Goal: Transaction & Acquisition: Book appointment/travel/reservation

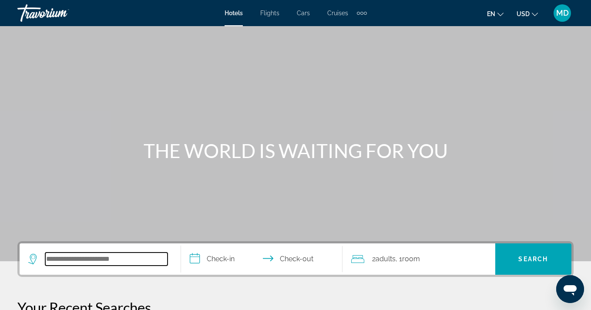
click at [85, 262] on input "Search widget" at bounding box center [106, 258] width 122 height 13
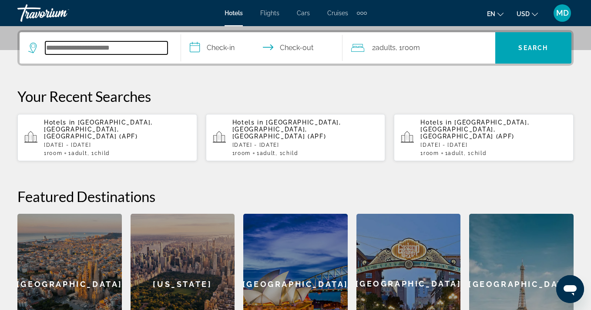
scroll to position [213, 0]
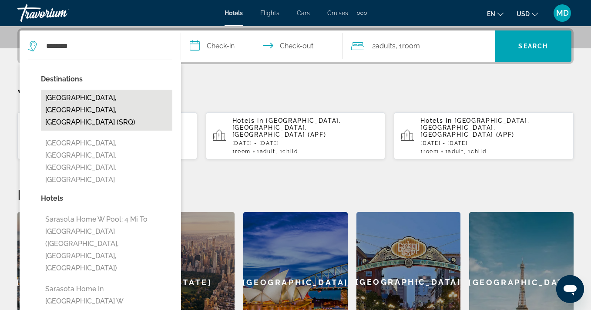
click at [130, 104] on button "[GEOGRAPHIC_DATA], [GEOGRAPHIC_DATA], [GEOGRAPHIC_DATA] (SRQ)" at bounding box center [106, 110] width 131 height 41
type input "**********"
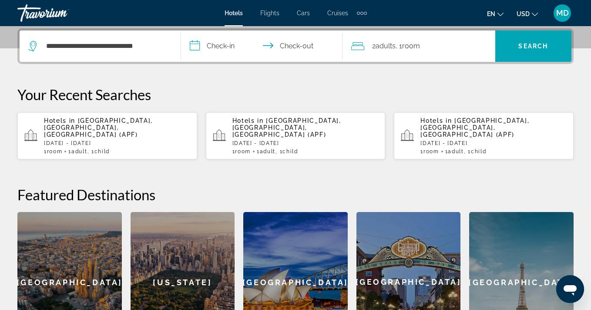
click at [225, 49] on input "**********" at bounding box center [263, 47] width 165 height 34
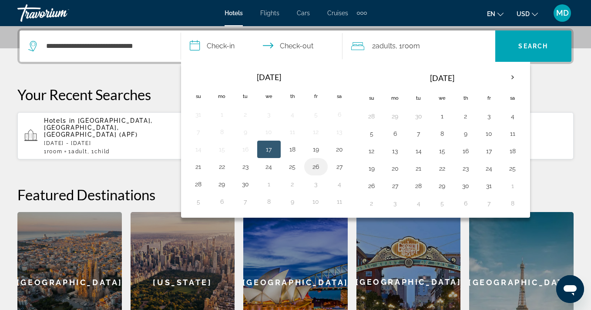
click at [317, 163] on button "26" at bounding box center [316, 166] width 14 height 12
click at [197, 182] on button "28" at bounding box center [198, 184] width 14 height 12
type input "**********"
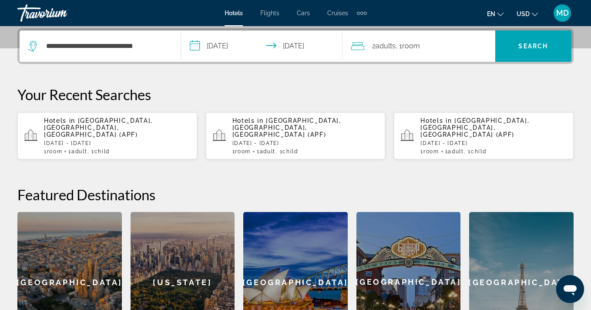
click at [394, 49] on span "Adults" at bounding box center [385, 46] width 20 height 8
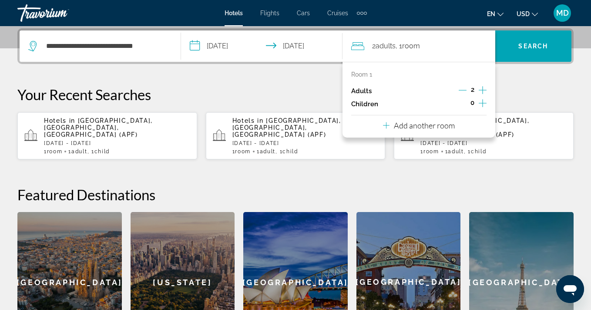
click at [481, 101] on icon "Increment children" at bounding box center [482, 103] width 8 height 10
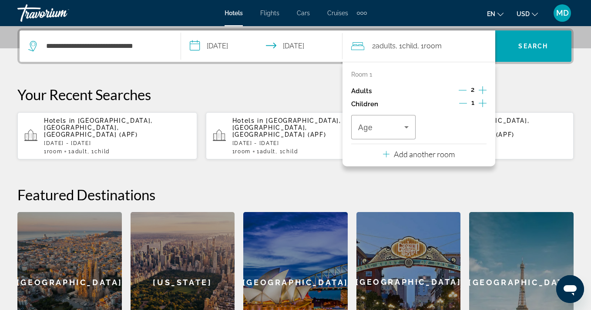
click at [481, 101] on icon "Increment children" at bounding box center [482, 103] width 8 height 10
click at [404, 126] on icon "Travelers: 2 adults, 2 children" at bounding box center [406, 127] width 4 height 2
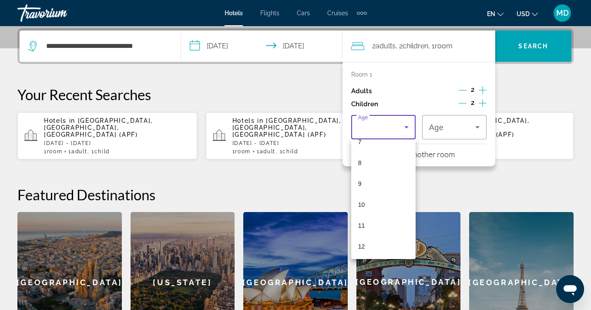
scroll to position [164, 0]
click at [383, 243] on mat-option "12" at bounding box center [383, 240] width 64 height 21
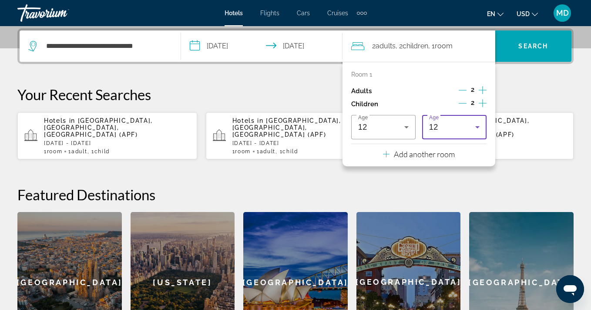
click at [478, 128] on icon "Travelers: 2 adults, 2 children" at bounding box center [477, 127] width 10 height 10
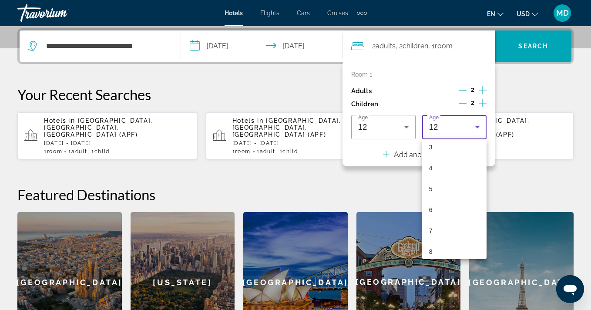
scroll to position [66, 0]
click at [447, 174] on mat-option "4" at bounding box center [454, 170] width 64 height 21
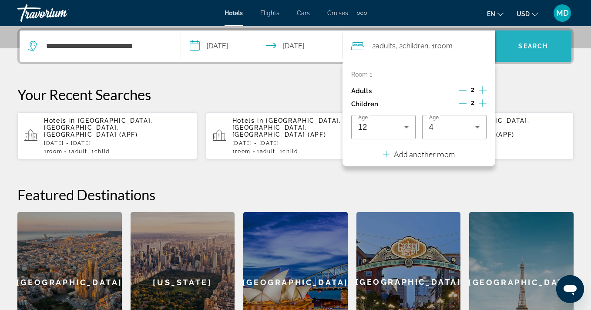
click at [532, 44] on span "Search" at bounding box center [533, 46] width 30 height 7
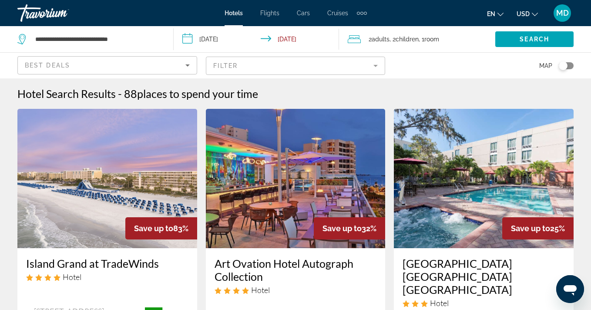
click at [241, 64] on mat-form-field "Filter" at bounding box center [296, 66] width 180 height 18
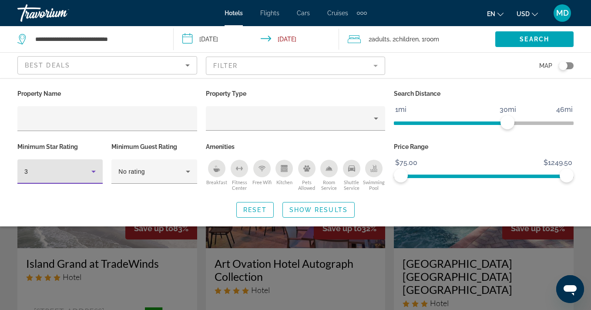
click at [92, 166] on icon "Hotel Filters" at bounding box center [93, 171] width 10 height 10
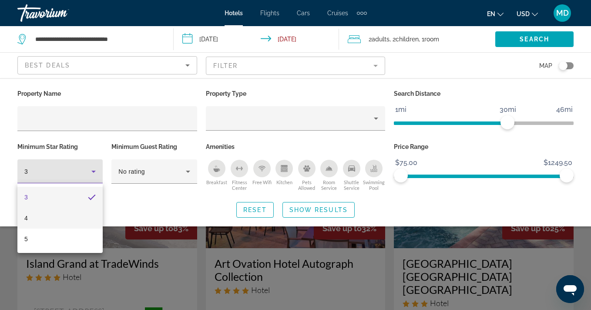
click at [78, 213] on mat-option "4" at bounding box center [59, 217] width 85 height 21
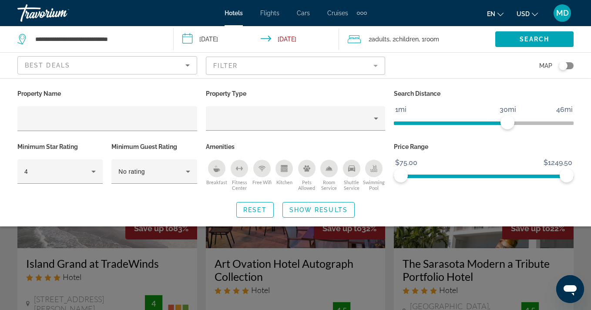
click at [212, 231] on div "Search widget" at bounding box center [295, 219] width 591 height 179
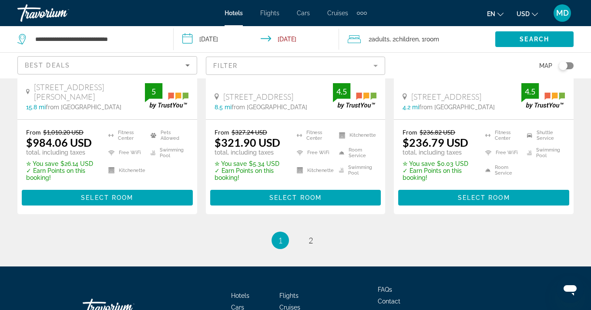
scroll to position [1280, 0]
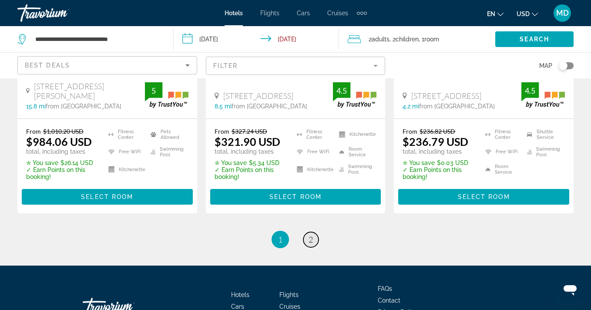
click at [309, 234] on span "2" at bounding box center [310, 239] width 4 height 10
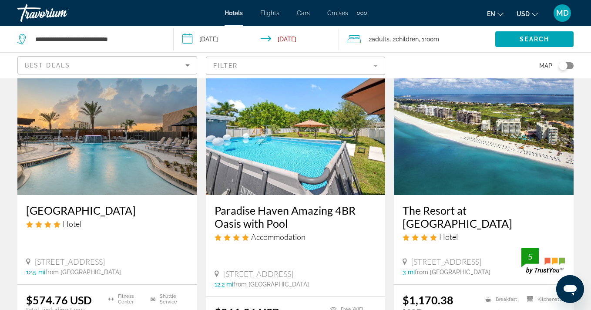
scroll to position [52, 0]
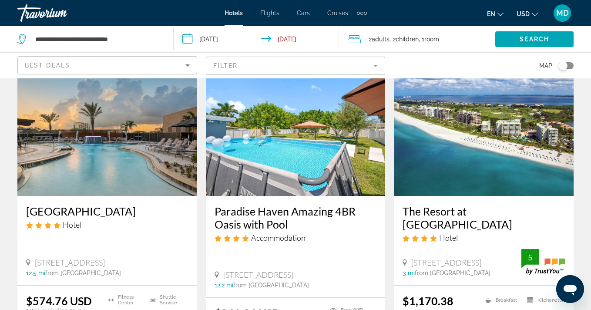
click at [237, 36] on input "**********" at bounding box center [258, 40] width 168 height 29
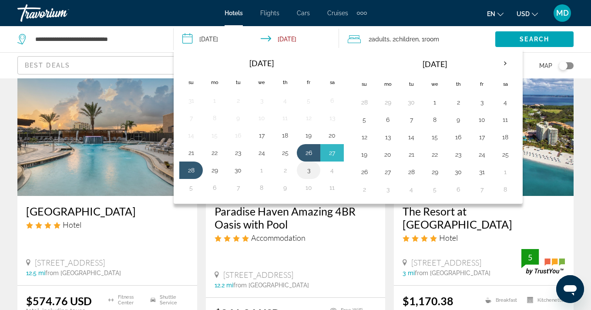
click at [309, 170] on button "3" at bounding box center [308, 170] width 14 height 12
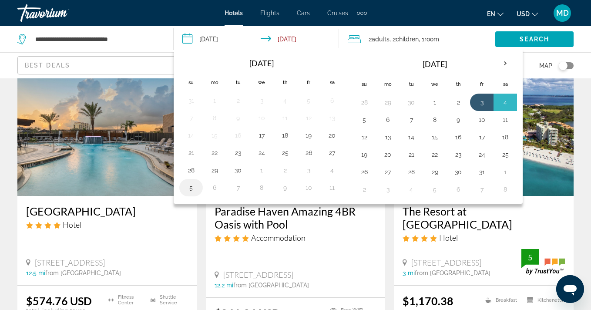
click at [191, 187] on button "5" at bounding box center [191, 187] width 14 height 12
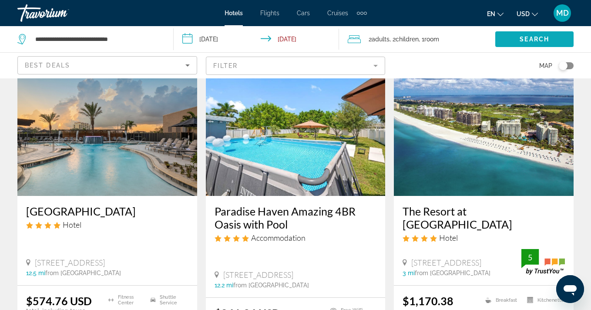
click at [523, 40] on span "Search" at bounding box center [534, 39] width 30 height 7
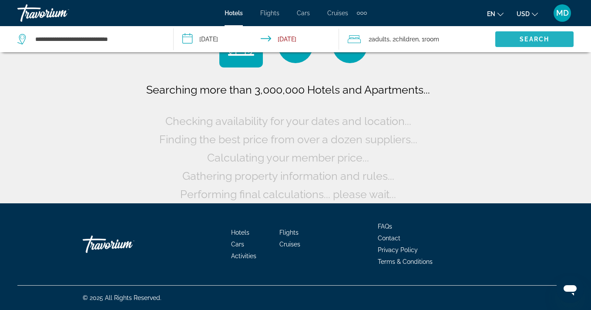
scroll to position [0, 0]
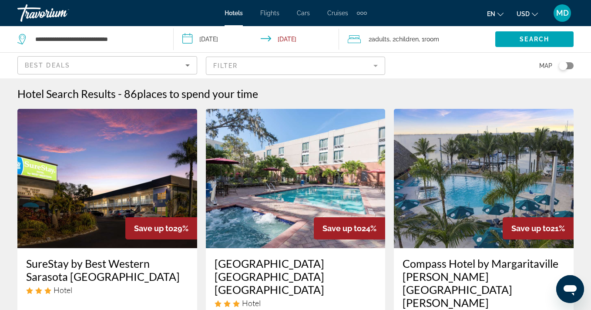
click at [373, 64] on mat-form-field "Filter" at bounding box center [296, 66] width 180 height 18
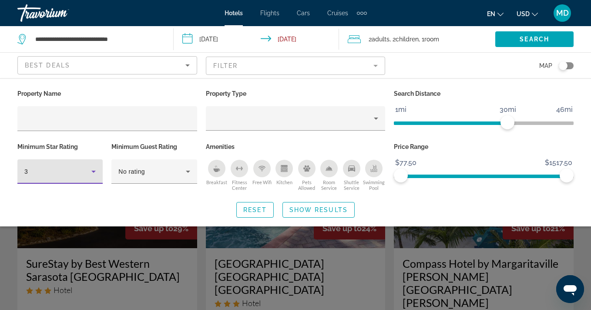
click at [89, 167] on icon "Hotel Filters" at bounding box center [93, 171] width 10 height 10
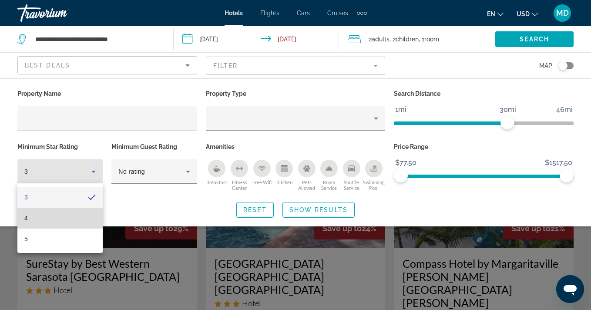
click at [76, 214] on mat-option "4" at bounding box center [59, 217] width 85 height 21
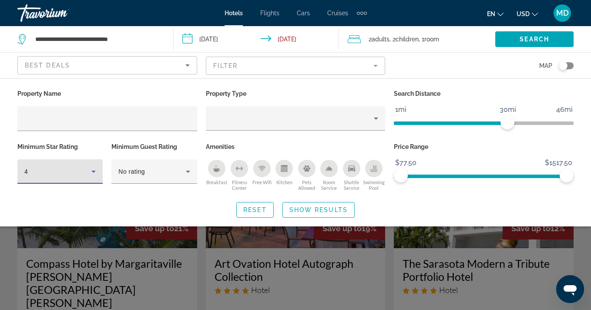
click at [194, 256] on div "Search widget" at bounding box center [295, 219] width 591 height 179
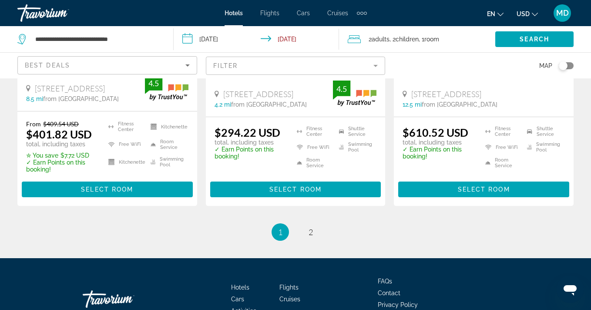
scroll to position [1312, 0]
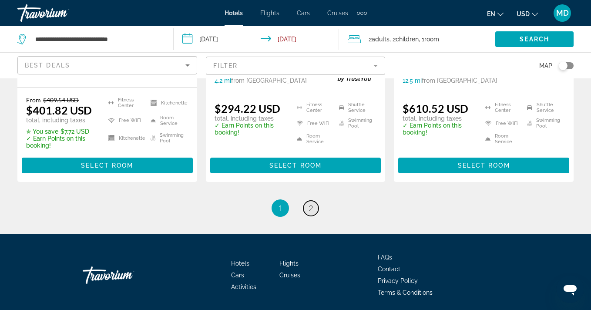
click at [310, 203] on span "2" at bounding box center [310, 208] width 4 height 10
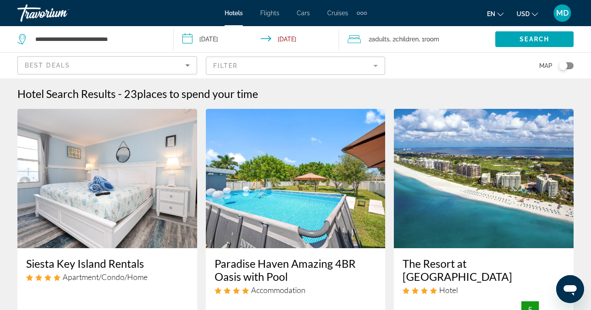
click at [218, 34] on input "**********" at bounding box center [258, 40] width 168 height 29
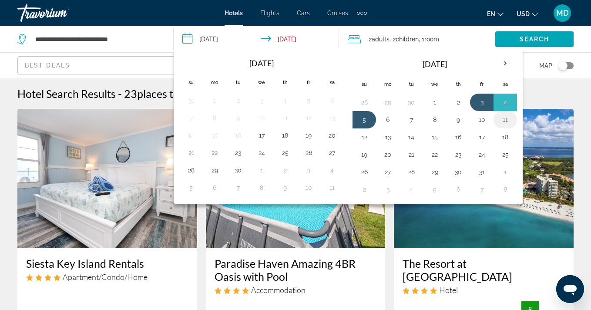
click at [505, 120] on button "11" at bounding box center [505, 120] width 14 height 12
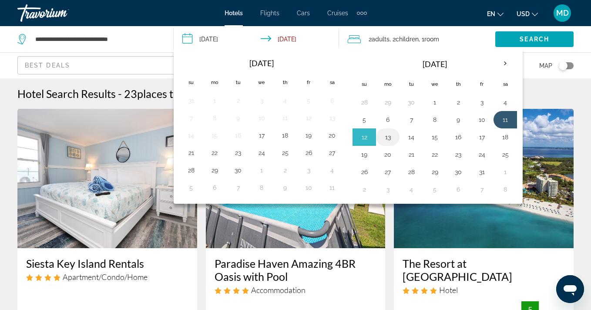
click at [392, 139] on button "13" at bounding box center [388, 137] width 14 height 12
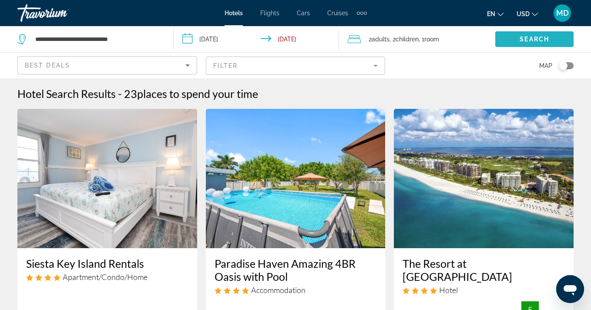
click at [524, 42] on span "Search" at bounding box center [534, 39] width 30 height 7
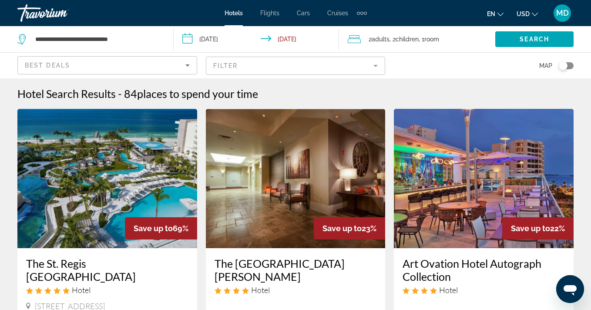
click at [269, 68] on mat-form-field "Filter" at bounding box center [296, 66] width 180 height 18
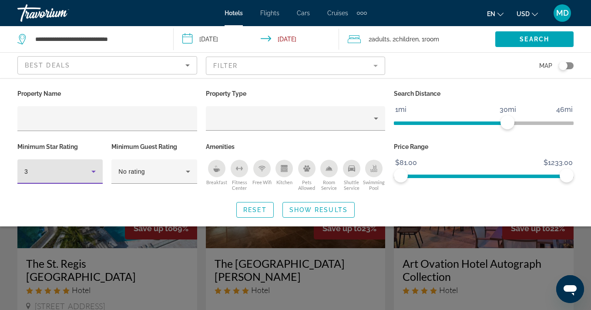
click at [91, 167] on icon "Hotel Filters" at bounding box center [93, 171] width 10 height 10
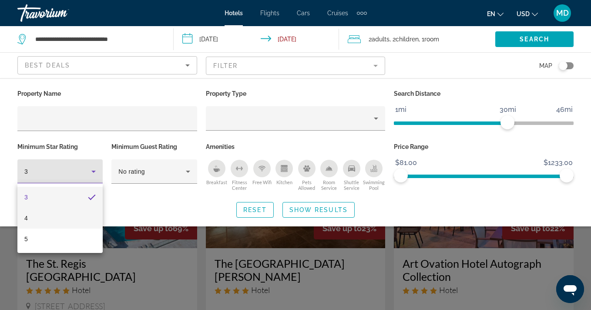
click at [74, 218] on mat-option "4" at bounding box center [59, 217] width 85 height 21
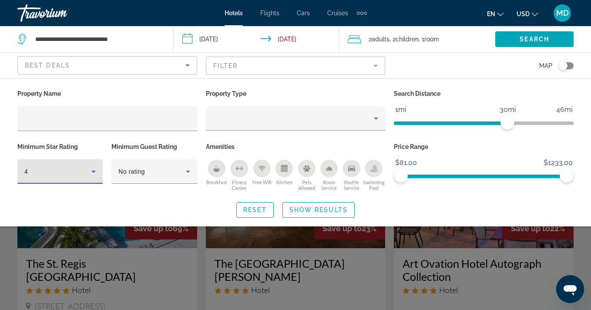
click at [200, 241] on div "Search widget" at bounding box center [295, 219] width 591 height 179
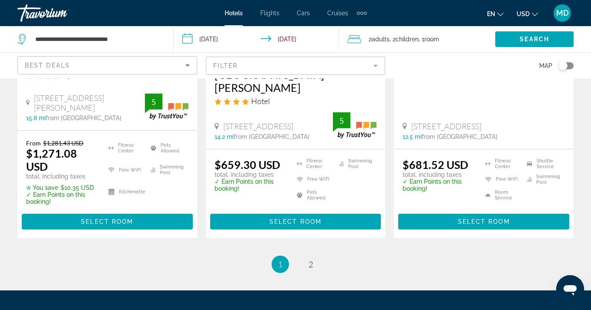
scroll to position [1305, 0]
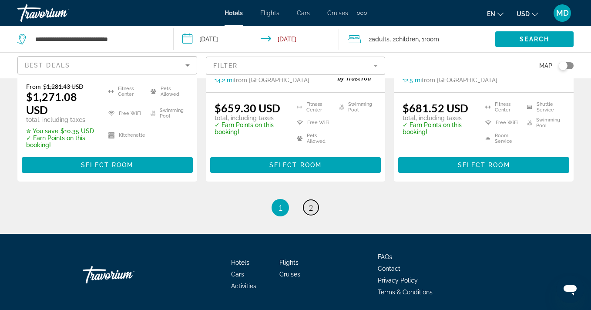
click at [304, 200] on link "page 2" at bounding box center [310, 207] width 15 height 15
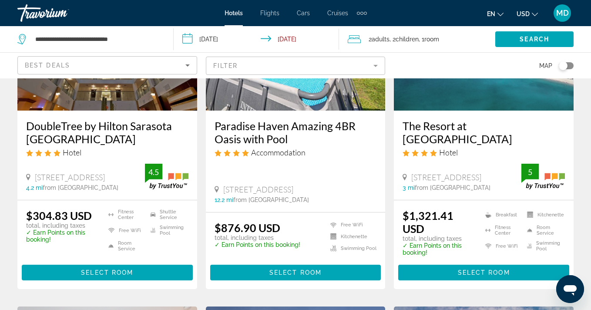
scroll to position [139, 0]
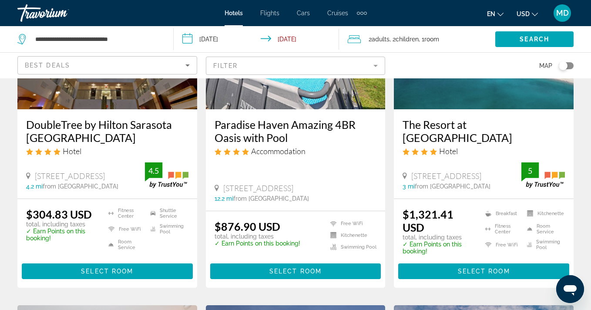
click at [227, 40] on input "**********" at bounding box center [258, 40] width 168 height 29
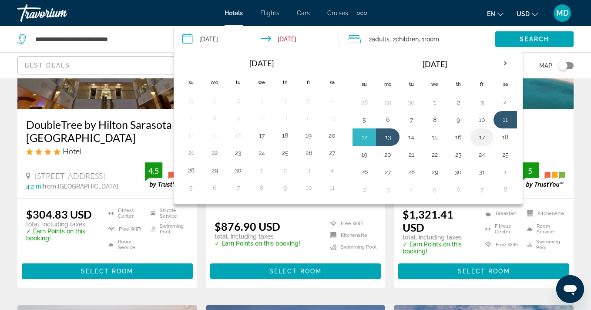
click at [487, 137] on button "17" at bounding box center [481, 137] width 14 height 12
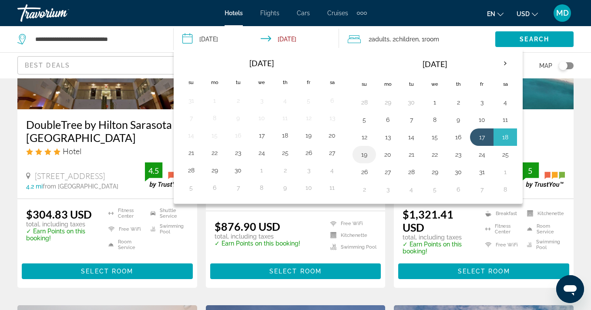
click at [365, 154] on button "19" at bounding box center [364, 154] width 14 height 12
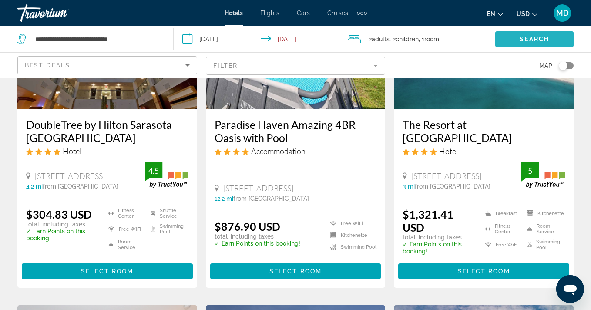
click at [525, 37] on span "Search" at bounding box center [534, 39] width 30 height 7
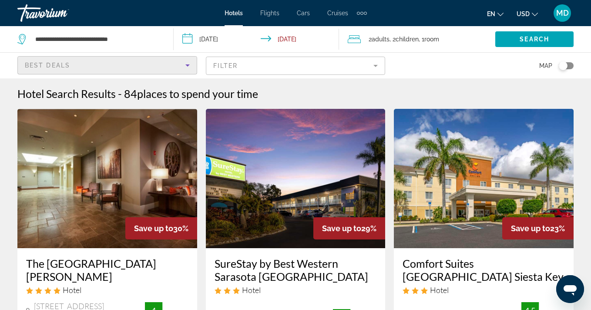
click at [188, 66] on icon "Sort by" at bounding box center [187, 65] width 10 height 10
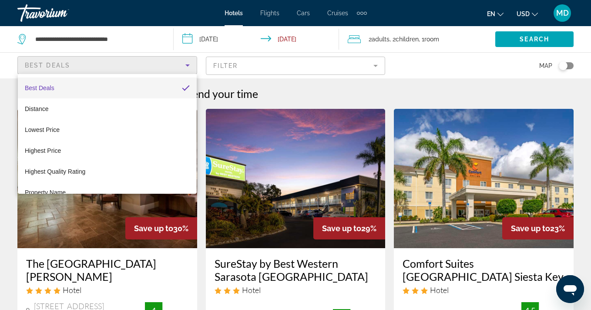
click at [257, 73] on div at bounding box center [295, 155] width 591 height 310
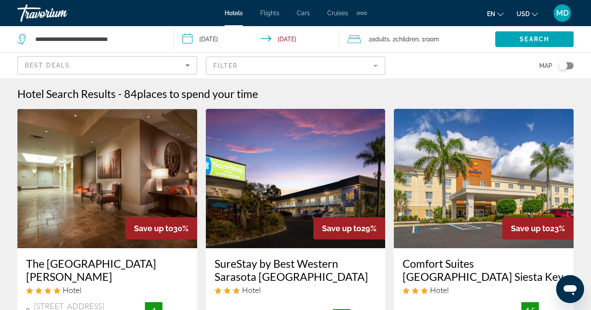
click at [253, 64] on mat-form-field "Filter" at bounding box center [296, 66] width 180 height 18
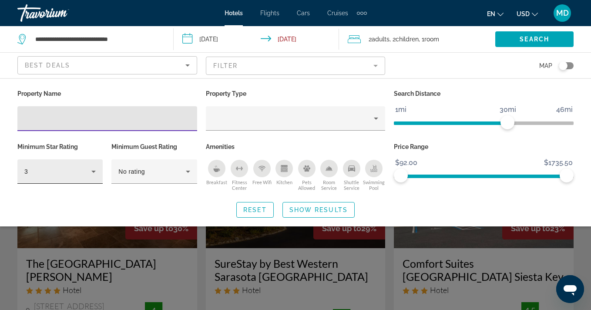
click at [92, 171] on icon "Hotel Filters" at bounding box center [93, 171] width 4 height 2
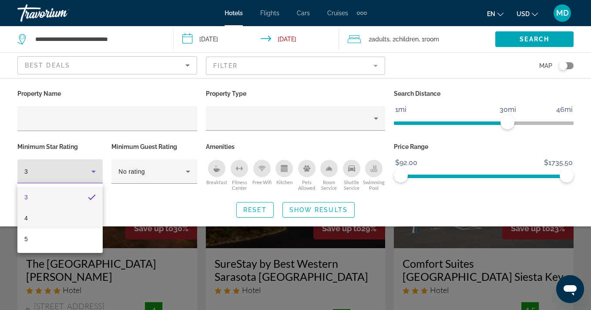
click at [69, 218] on mat-option "4" at bounding box center [59, 217] width 85 height 21
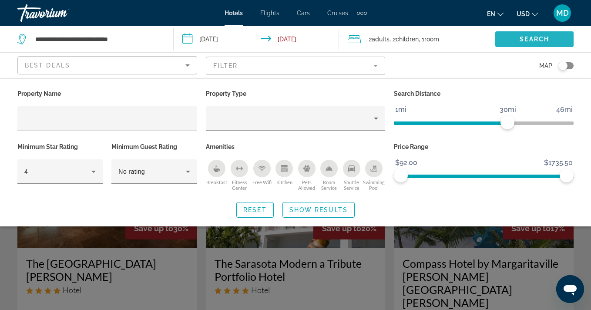
click at [528, 36] on span "Search" at bounding box center [534, 39] width 30 height 7
click at [526, 41] on span "Search" at bounding box center [534, 39] width 30 height 7
click at [443, 231] on div "Search widget" at bounding box center [295, 219] width 591 height 179
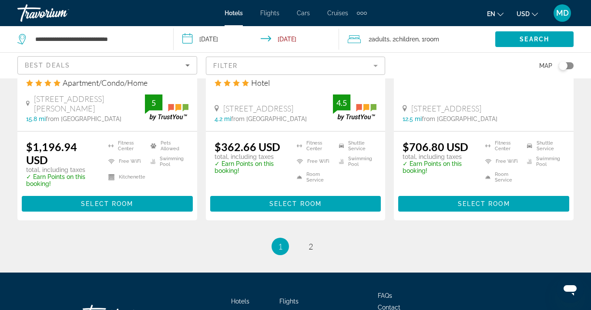
scroll to position [1291, 0]
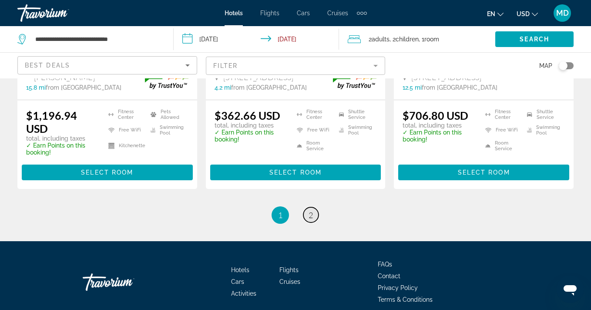
click at [304, 207] on link "page 2" at bounding box center [310, 214] width 15 height 15
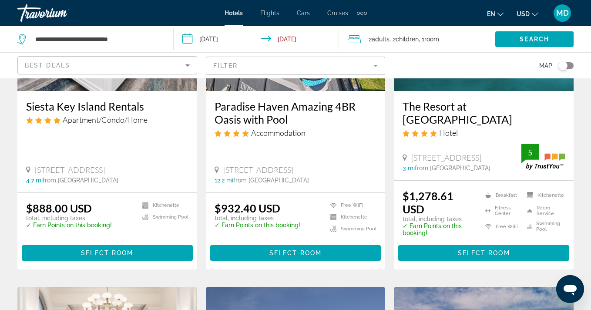
scroll to position [158, 0]
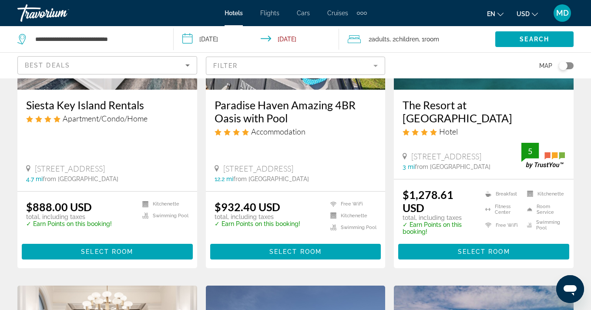
click at [228, 38] on input "**********" at bounding box center [258, 40] width 168 height 29
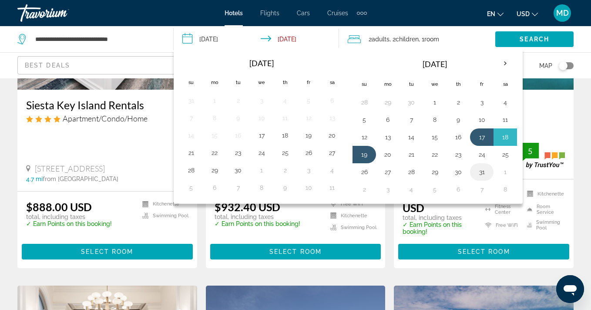
click at [481, 171] on button "31" at bounding box center [481, 172] width 14 height 12
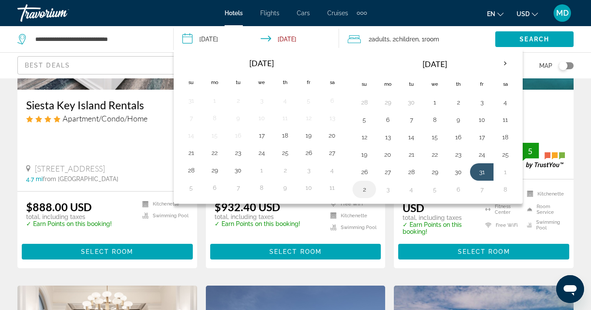
click at [362, 188] on button "2" at bounding box center [364, 189] width 14 height 12
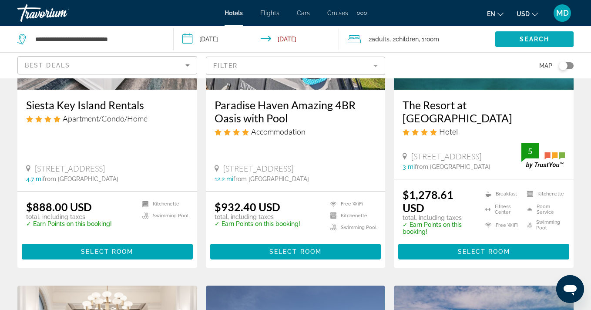
click at [520, 37] on span "Search" at bounding box center [534, 39] width 30 height 7
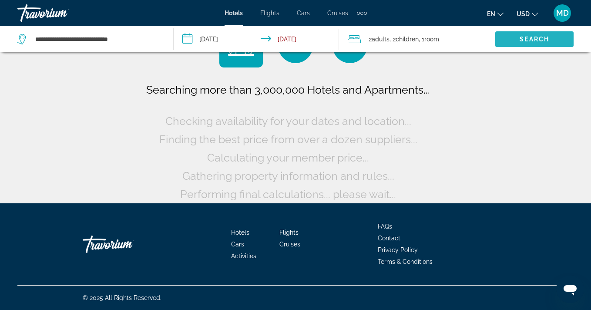
scroll to position [41, 0]
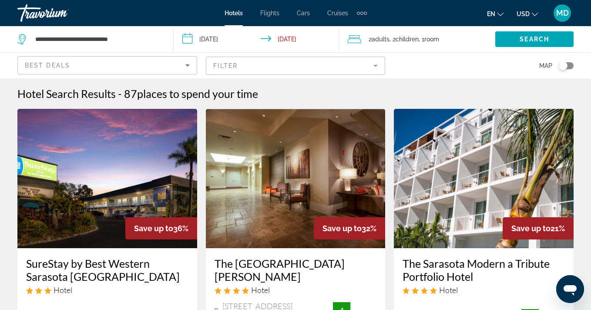
click at [307, 74] on mat-form-field "Filter" at bounding box center [296, 66] width 180 height 18
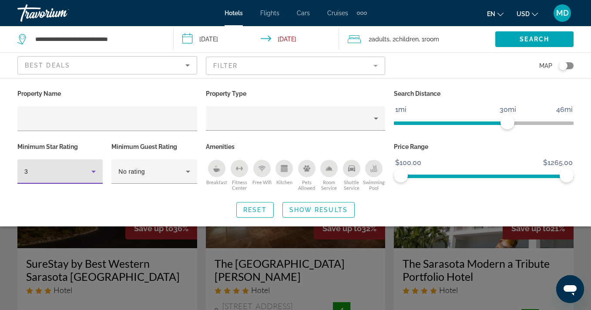
click at [94, 169] on icon "Hotel Filters" at bounding box center [93, 171] width 10 height 10
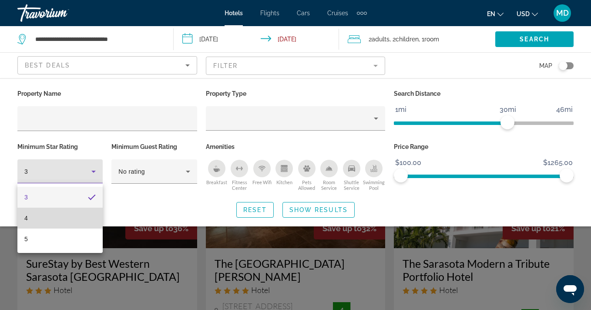
click at [65, 222] on mat-option "4" at bounding box center [59, 217] width 85 height 21
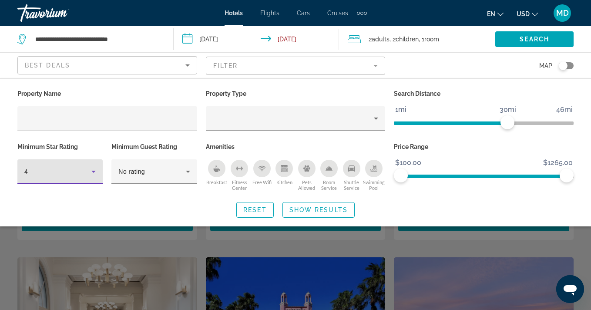
scroll to position [255, 0]
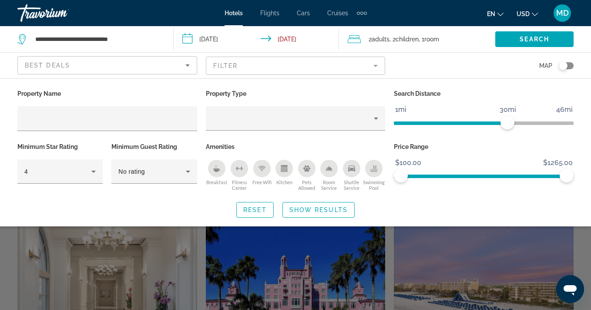
click at [183, 252] on div "Search widget" at bounding box center [295, 219] width 591 height 179
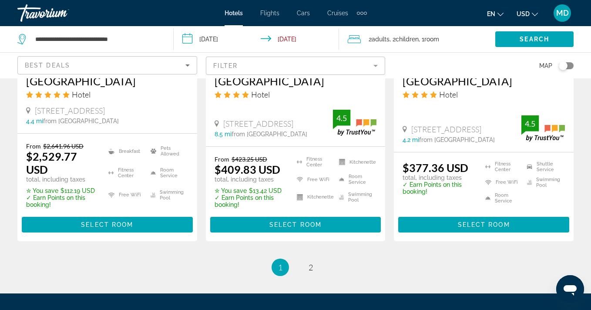
scroll to position [1265, 0]
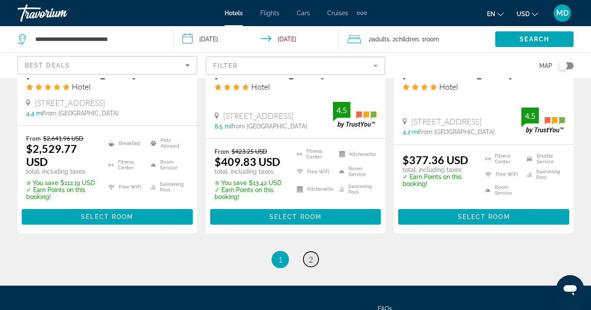
click at [311, 254] on span "2" at bounding box center [310, 259] width 4 height 10
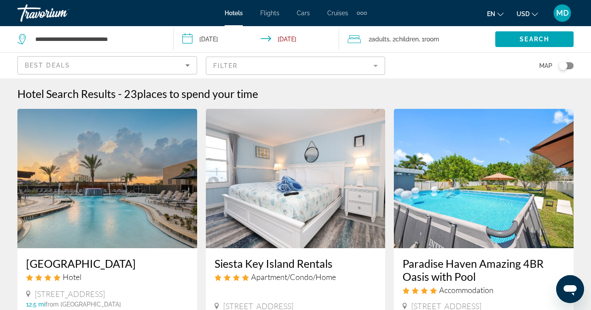
click at [219, 40] on input "**********" at bounding box center [258, 40] width 168 height 29
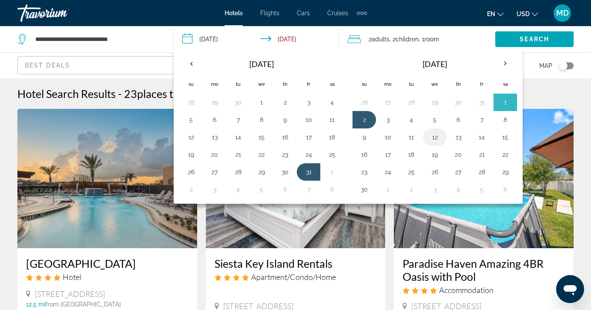
click at [434, 137] on button "12" at bounding box center [435, 137] width 14 height 12
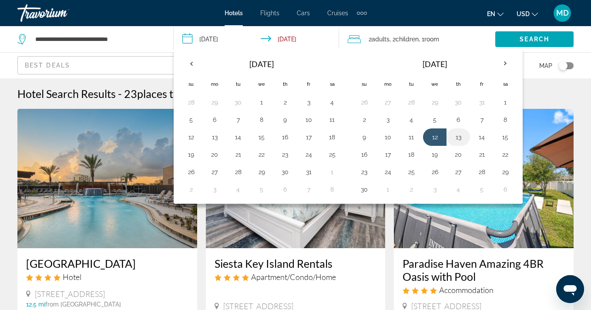
click at [455, 136] on button "13" at bounding box center [458, 137] width 14 height 12
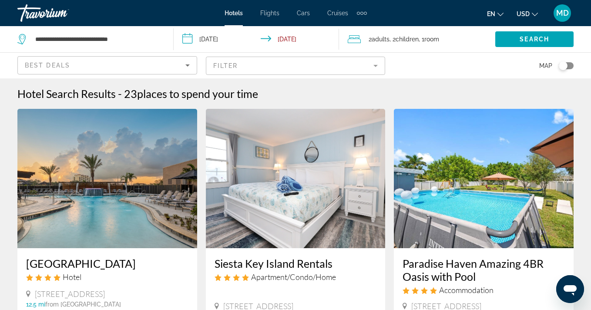
click at [225, 34] on input "**********" at bounding box center [258, 40] width 168 height 29
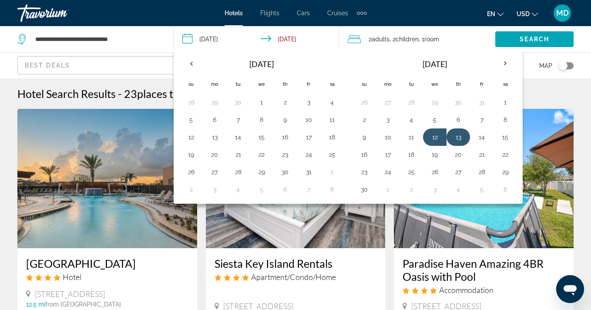
click at [462, 138] on button "13" at bounding box center [458, 137] width 14 height 12
click at [366, 154] on button "16" at bounding box center [364, 154] width 14 height 12
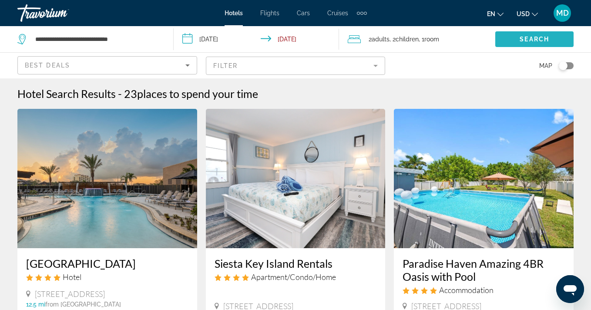
click at [522, 37] on span "Search" at bounding box center [534, 39] width 30 height 7
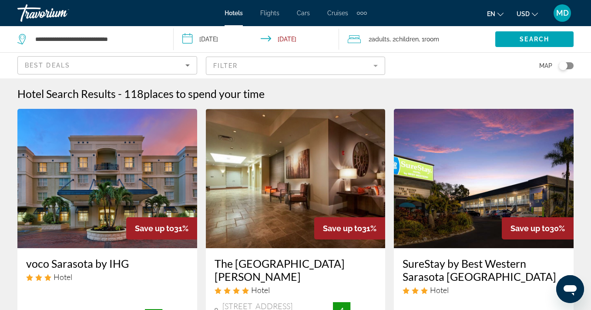
click at [305, 64] on mat-form-field "Filter" at bounding box center [296, 66] width 180 height 18
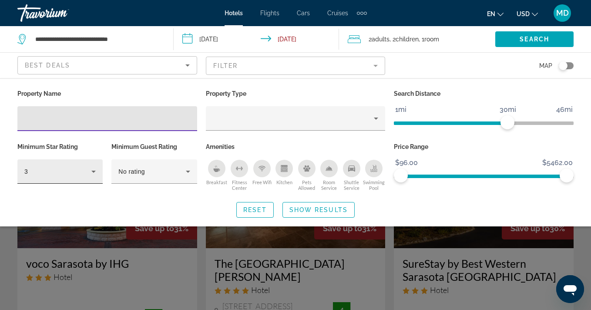
click at [89, 169] on icon "Hotel Filters" at bounding box center [93, 171] width 10 height 10
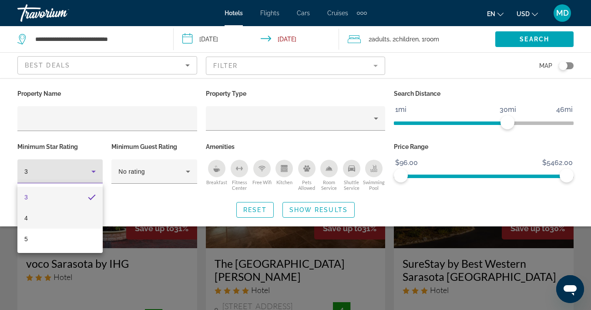
click at [64, 221] on mat-option "4" at bounding box center [59, 217] width 85 height 21
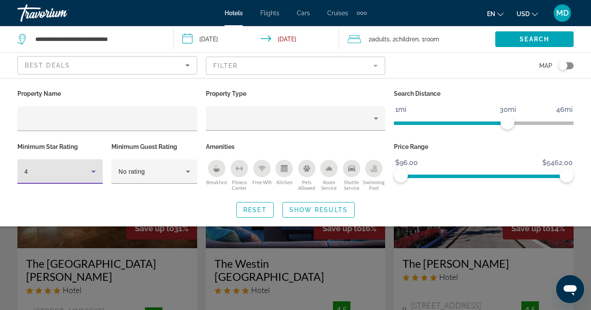
click at [255, 254] on div "Search widget" at bounding box center [295, 219] width 591 height 179
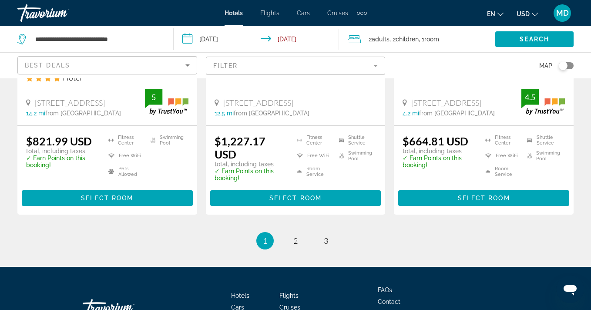
scroll to position [1313, 0]
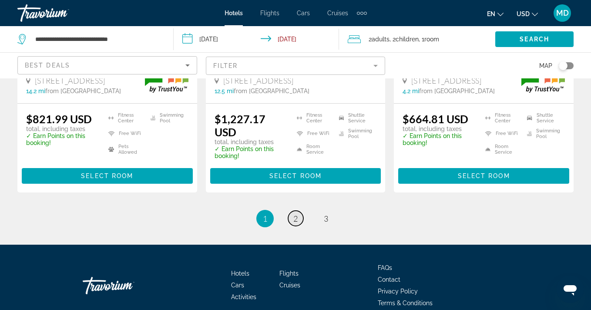
click at [297, 214] on span "2" at bounding box center [295, 219] width 4 height 10
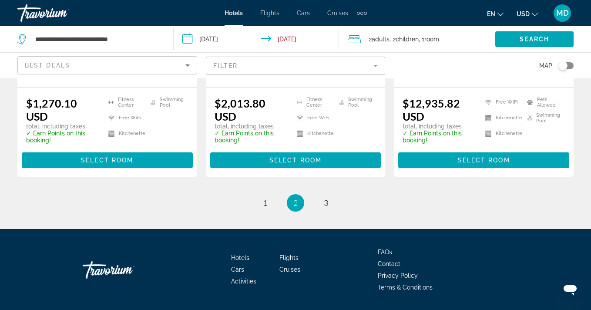
scroll to position [1221, 0]
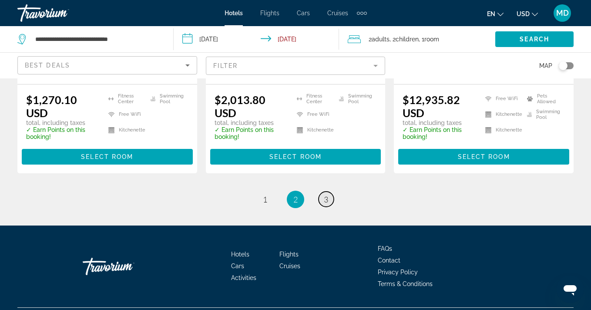
click at [331, 191] on link "page 3" at bounding box center [325, 198] width 15 height 15
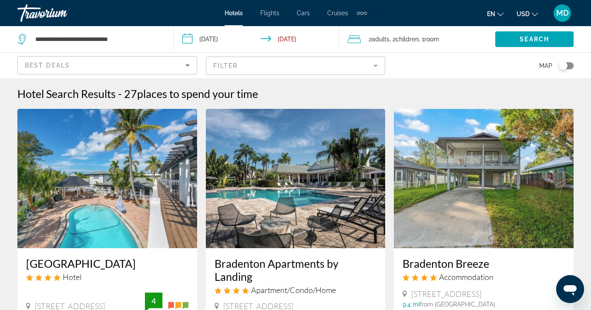
click at [201, 40] on input "**********" at bounding box center [258, 40] width 168 height 29
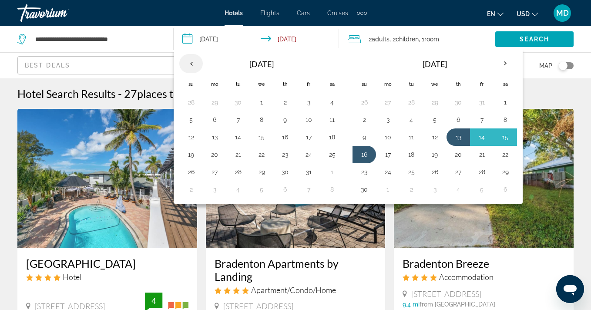
click at [189, 63] on th "Previous month" at bounding box center [190, 63] width 23 height 19
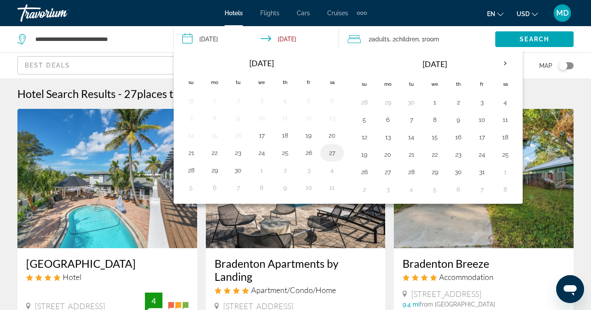
click at [331, 153] on button "27" at bounding box center [332, 153] width 14 height 12
click at [214, 170] on button "29" at bounding box center [214, 170] width 14 height 12
type input "**********"
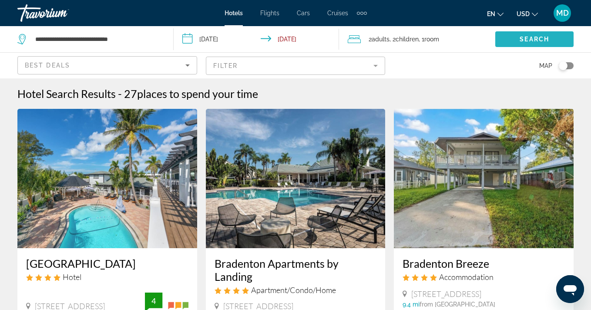
click at [524, 39] on span "Search" at bounding box center [534, 39] width 30 height 7
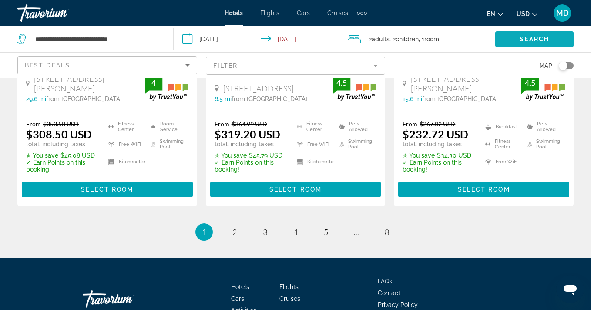
scroll to position [1305, 0]
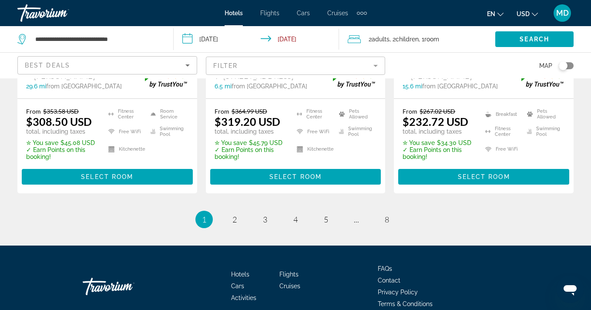
click at [316, 69] on mat-form-field "Filter" at bounding box center [296, 66] width 180 height 18
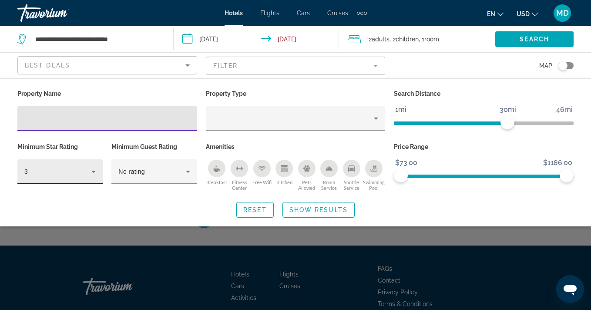
click at [97, 174] on icon "Hotel Filters" at bounding box center [93, 171] width 10 height 10
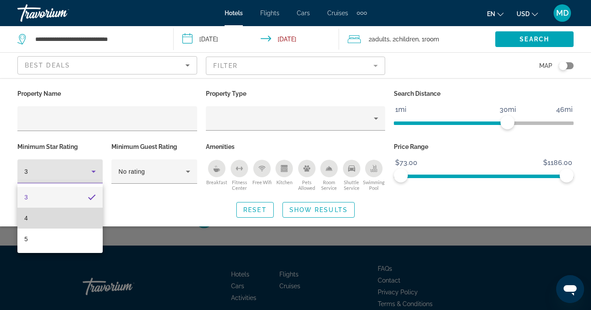
click at [65, 214] on mat-option "4" at bounding box center [59, 217] width 85 height 21
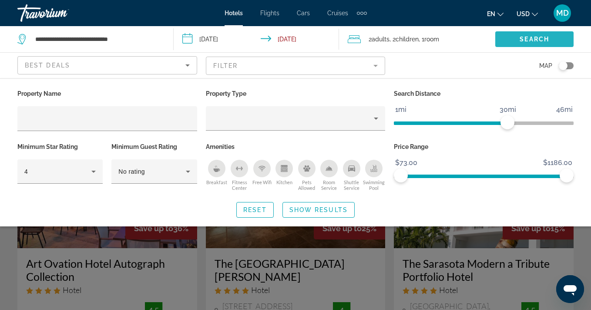
click at [521, 35] on span "Search widget" at bounding box center [534, 39] width 78 height 21
click at [371, 267] on div "Search widget" at bounding box center [295, 219] width 591 height 179
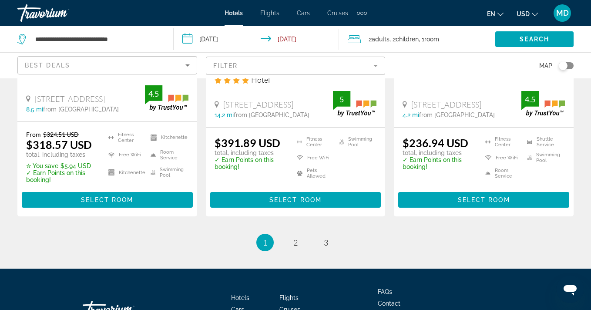
scroll to position [1300, 0]
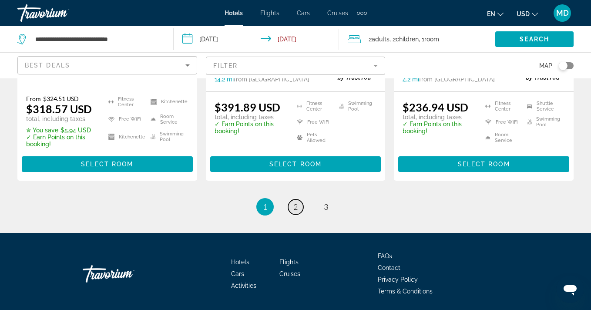
click at [295, 199] on link "page 2" at bounding box center [295, 206] width 15 height 15
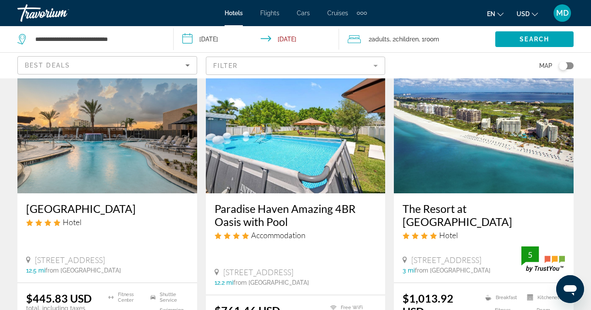
scroll to position [137, 0]
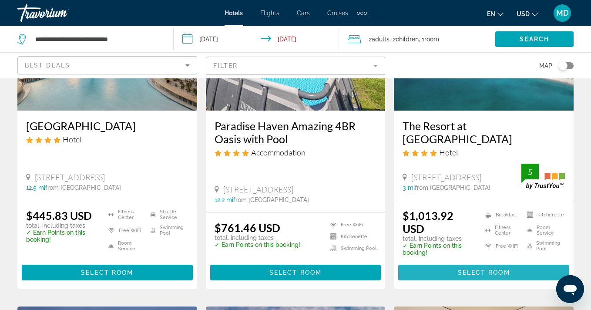
click at [492, 269] on span "Select Room" at bounding box center [484, 272] width 52 height 7
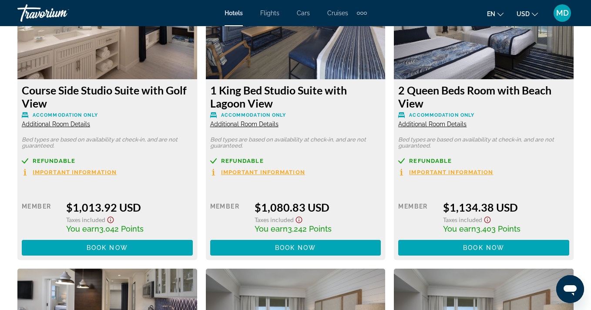
scroll to position [1412, 0]
